Goal: Find contact information

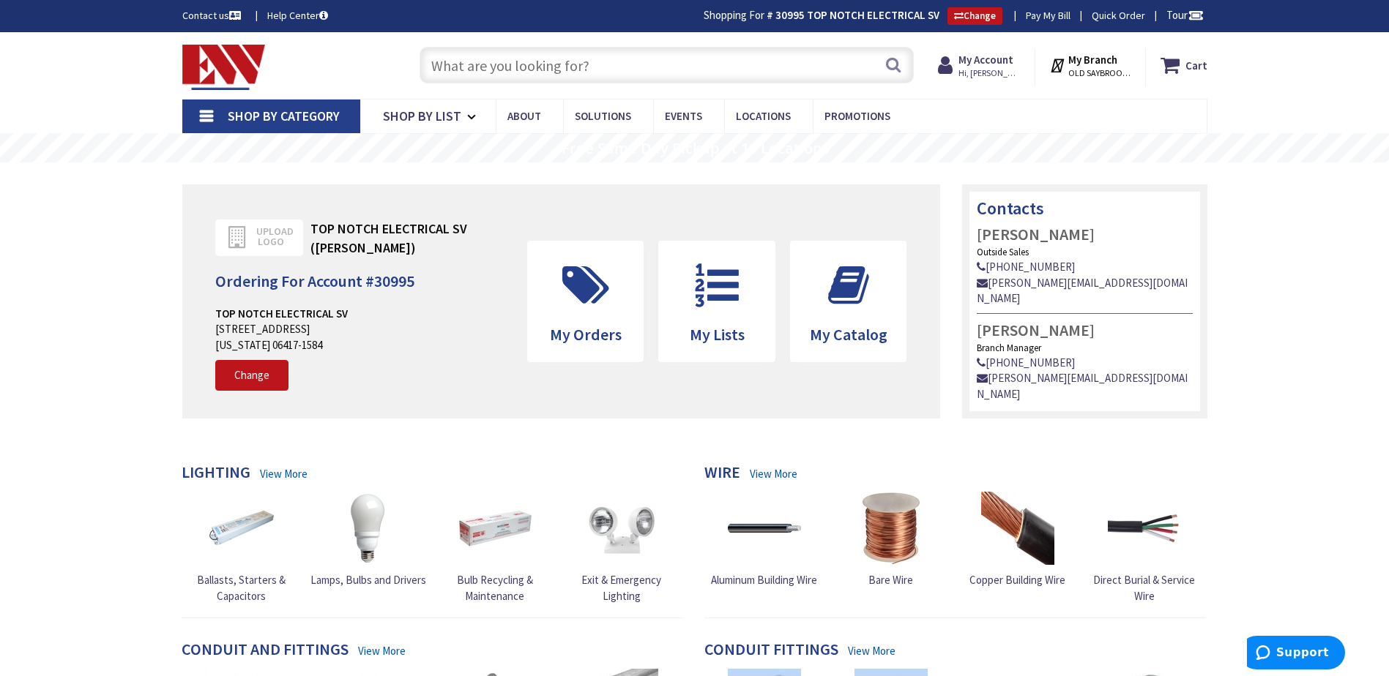
click at [214, 18] on link "Contact us" at bounding box center [212, 15] width 61 height 15
click at [208, 64] on img at bounding box center [223, 67] width 83 height 45
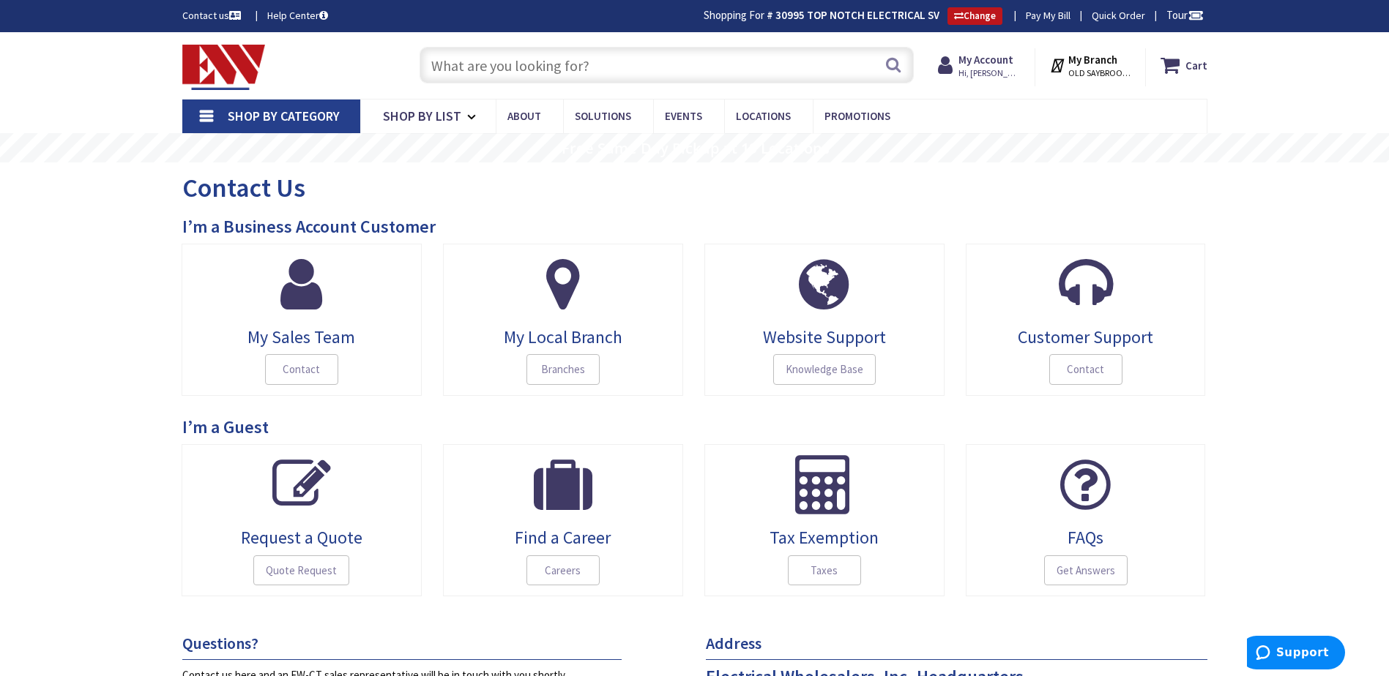
click at [227, 61] on img at bounding box center [223, 67] width 83 height 45
